Goal: Find specific page/section: Find specific page/section

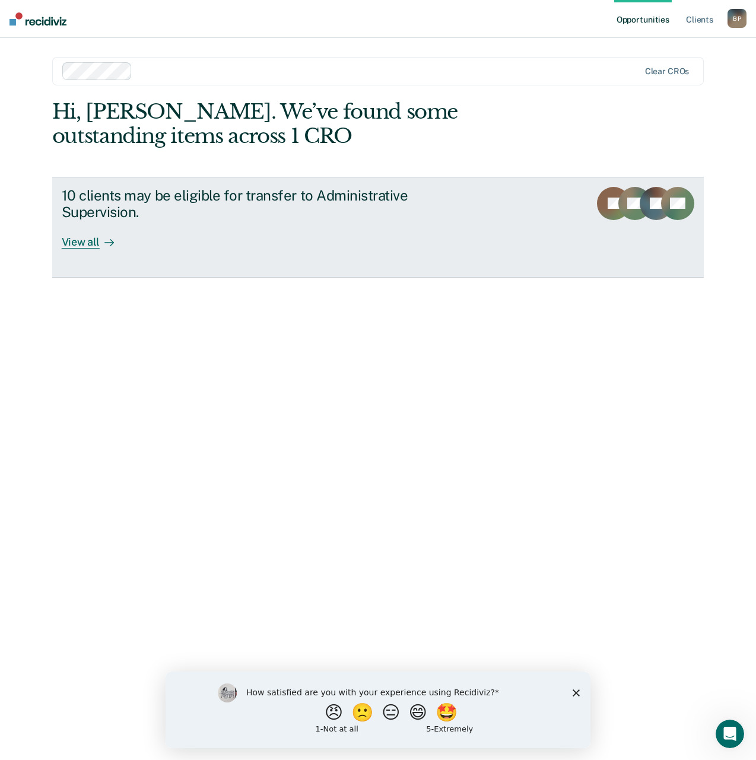
click at [110, 242] on icon at bounding box center [111, 242] width 3 height 7
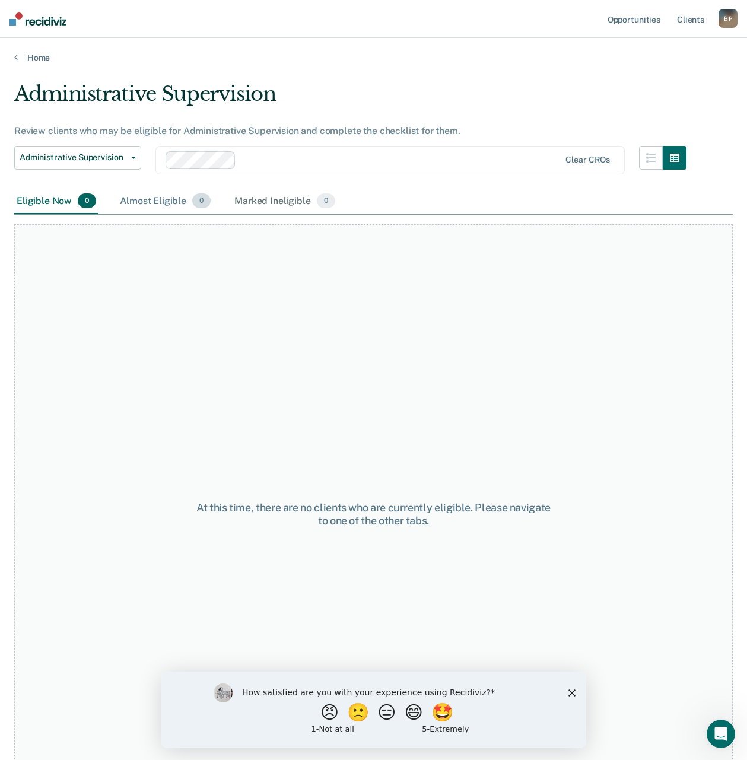
click at [168, 203] on div "Almost Eligible 0" at bounding box center [164, 202] width 95 height 26
click at [44, 196] on div "Eligible Now 0" at bounding box center [56, 202] width 84 height 26
click at [276, 206] on div "Marked Ineligible 0" at bounding box center [285, 202] width 106 height 26
click at [62, 197] on div "Eligible Now 0" at bounding box center [56, 202] width 84 height 26
click at [257, 200] on div "Marked Ineligible 0" at bounding box center [285, 202] width 106 height 26
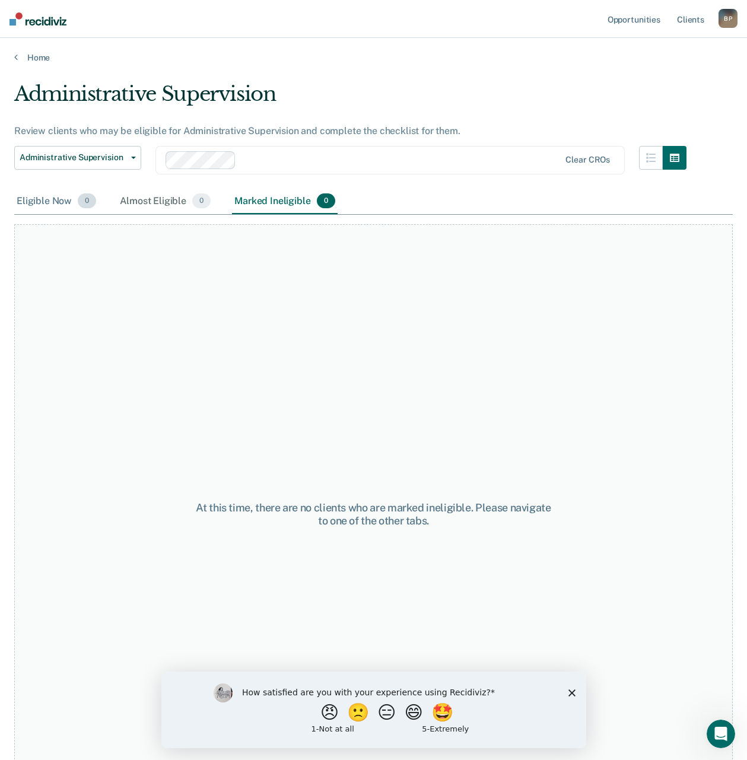
click at [65, 199] on div "Eligible Now 0" at bounding box center [56, 202] width 84 height 26
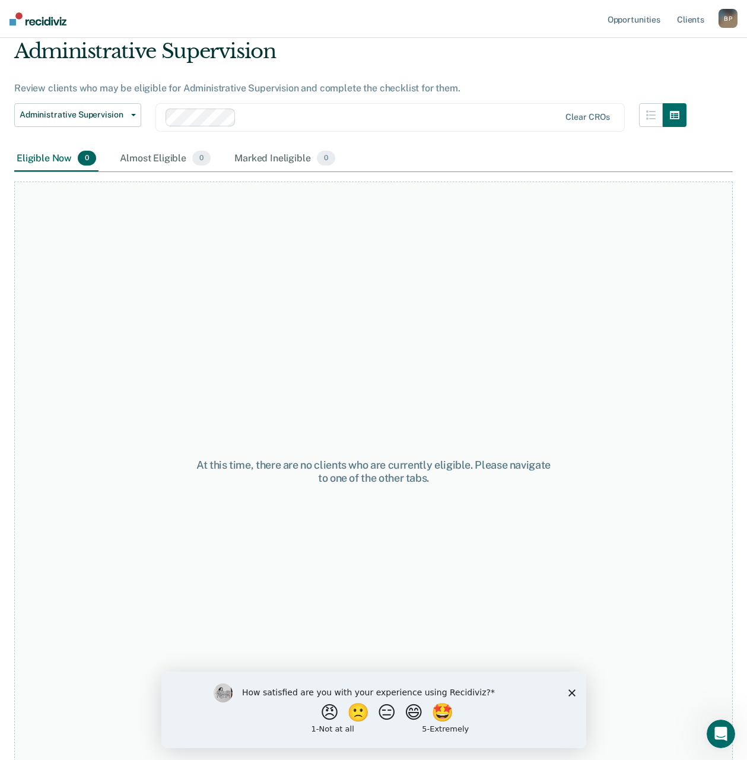
scroll to position [44, 0]
click at [572, 686] on div "How satisfied are you with your experience using Recidiviz? 😠 🙁 😑 😄 🤩 1 - Not a…" at bounding box center [373, 709] width 425 height 76
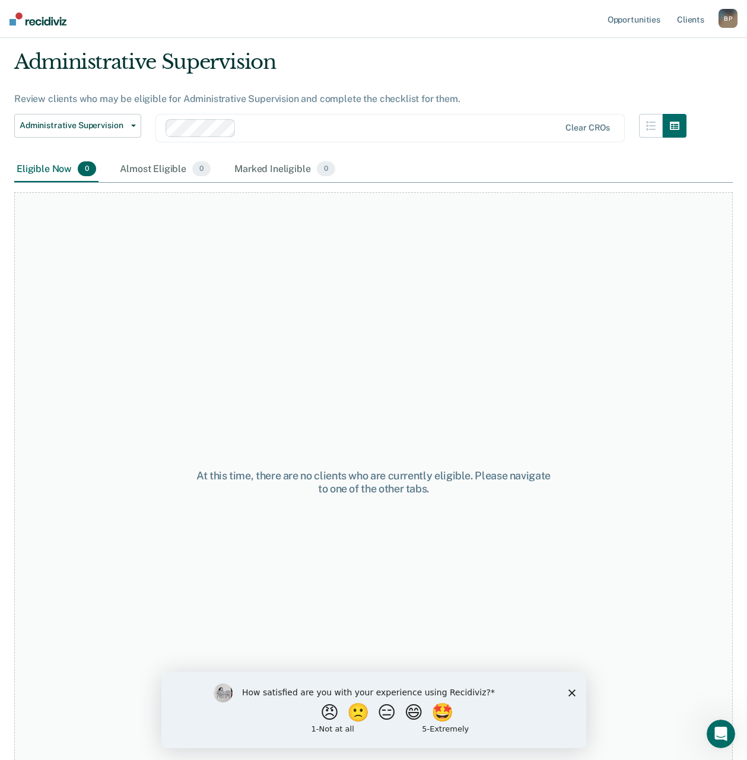
scroll to position [0, 0]
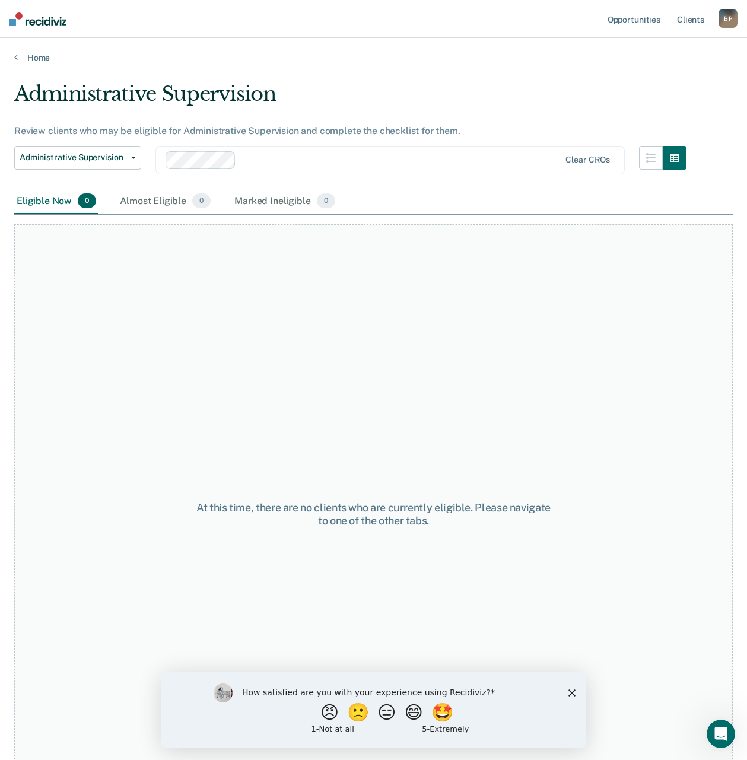
click at [575, 691] on div "How satisfied are you with your experience using Recidiviz? 😠 🙁 😑 😄 🤩 1 - Not a…" at bounding box center [373, 709] width 425 height 76
click at [133, 162] on button "Administrative Supervision" at bounding box center [77, 158] width 127 height 24
click at [412, 195] on div "Eligible Now 0 Almost Eligible 0 Marked Ineligible 0" at bounding box center [373, 202] width 718 height 27
click at [143, 194] on div "Almost Eligible 0" at bounding box center [164, 202] width 95 height 26
click at [165, 206] on div "Almost Eligible 0" at bounding box center [164, 202] width 95 height 26
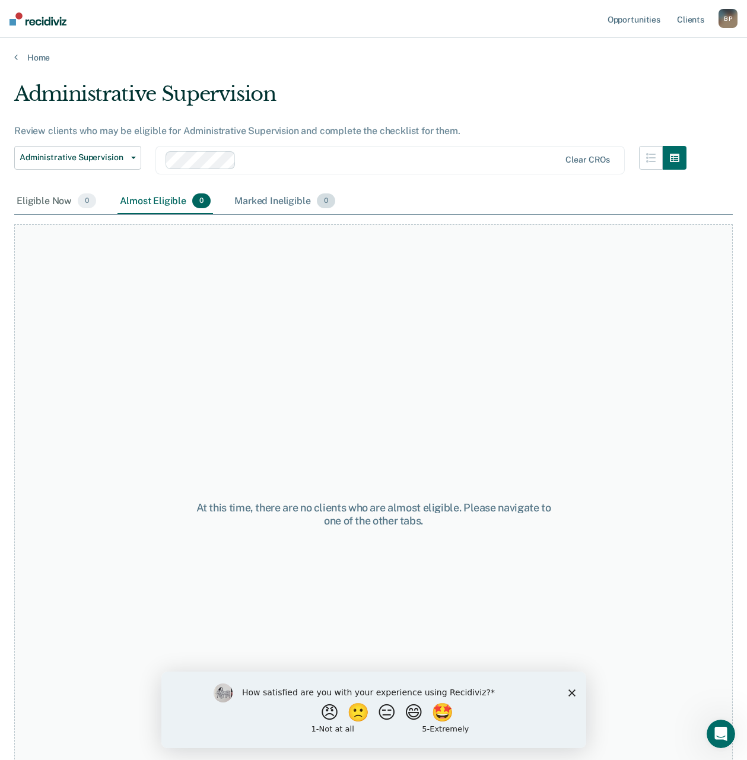
click at [291, 205] on div "Marked Ineligible 0" at bounding box center [285, 202] width 106 height 26
click at [72, 200] on div "Eligible Now 0" at bounding box center [56, 202] width 84 height 26
